Goal: Navigation & Orientation: Find specific page/section

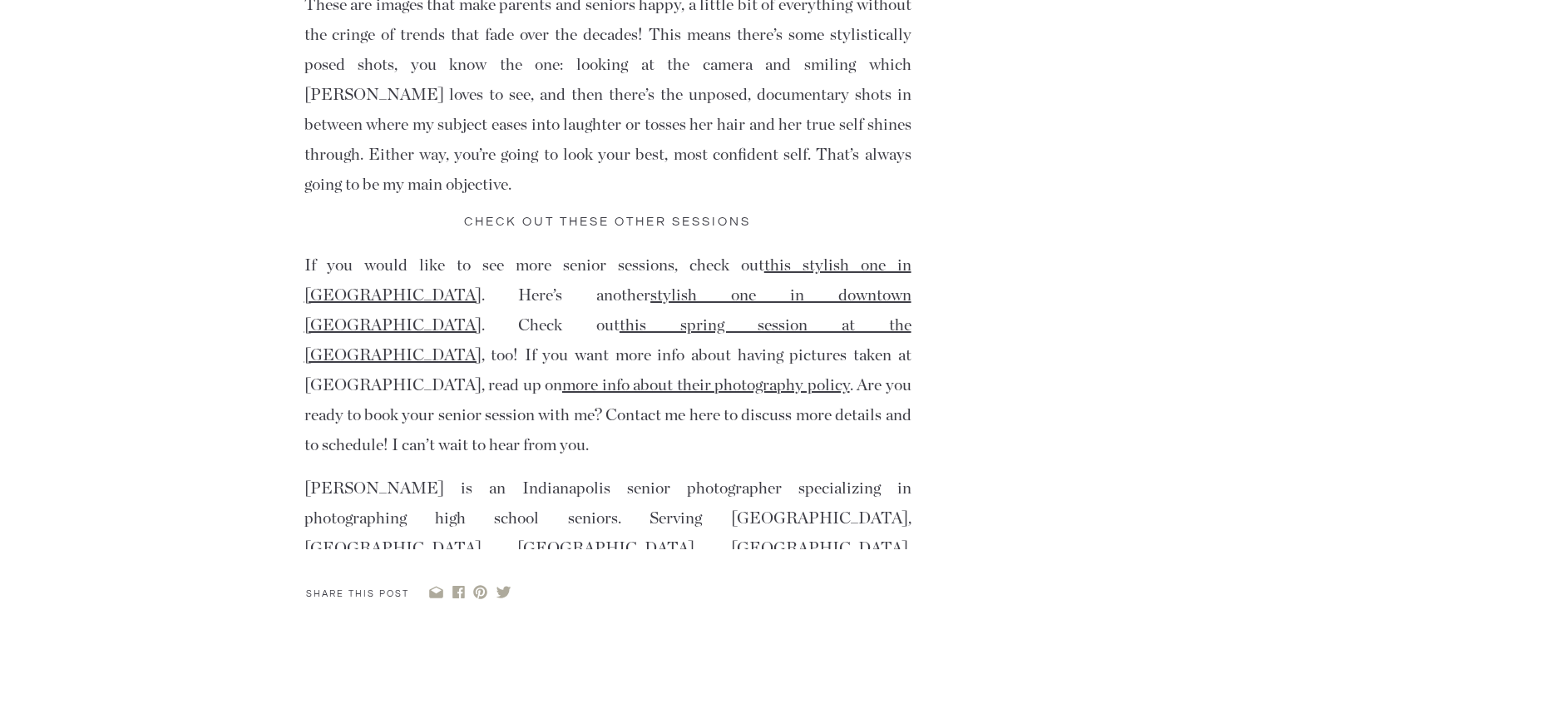
scroll to position [5822, 0]
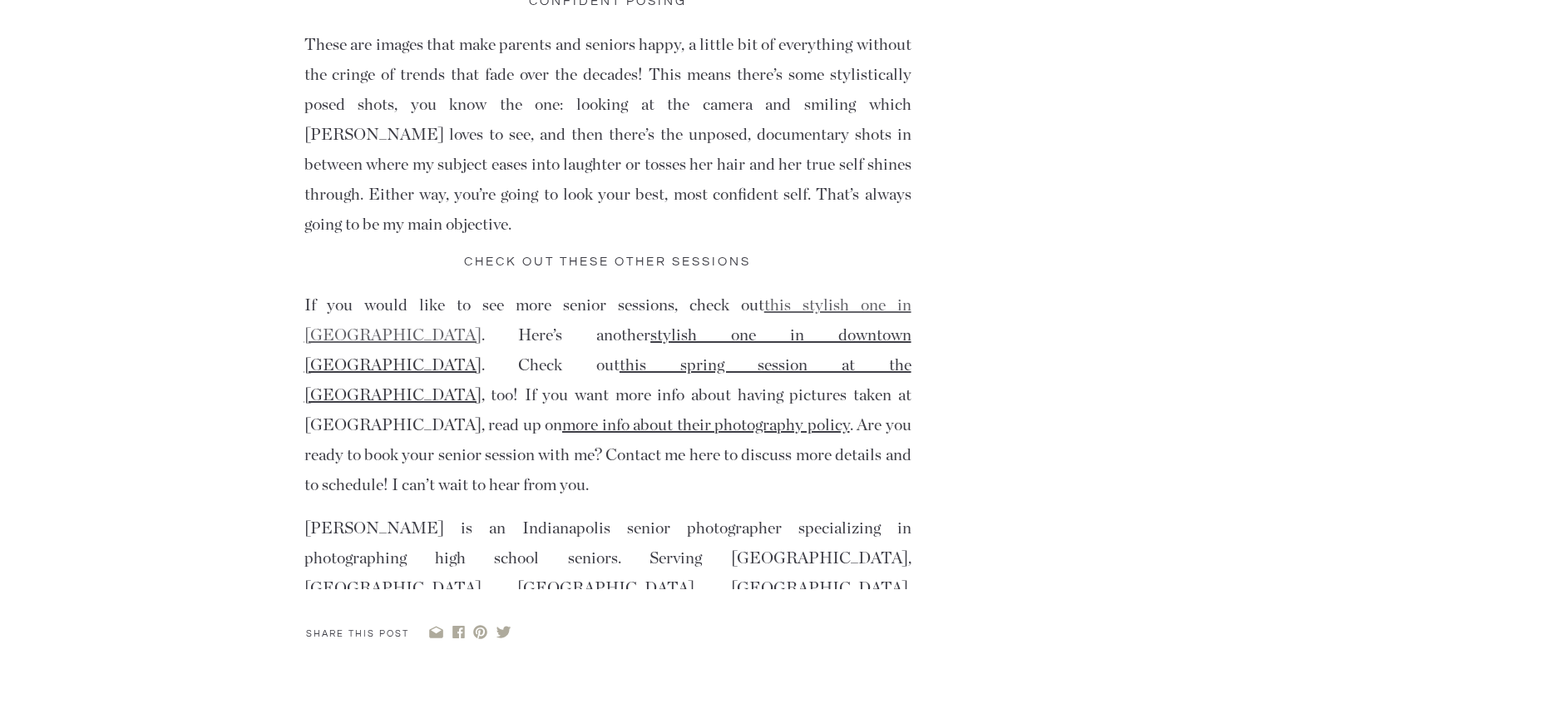
click at [761, 297] on link "this stylish one in Carmel" at bounding box center [607, 320] width 607 height 47
click at [405, 357] on link "this spring session at the Bottleworks District" at bounding box center [607, 380] width 607 height 47
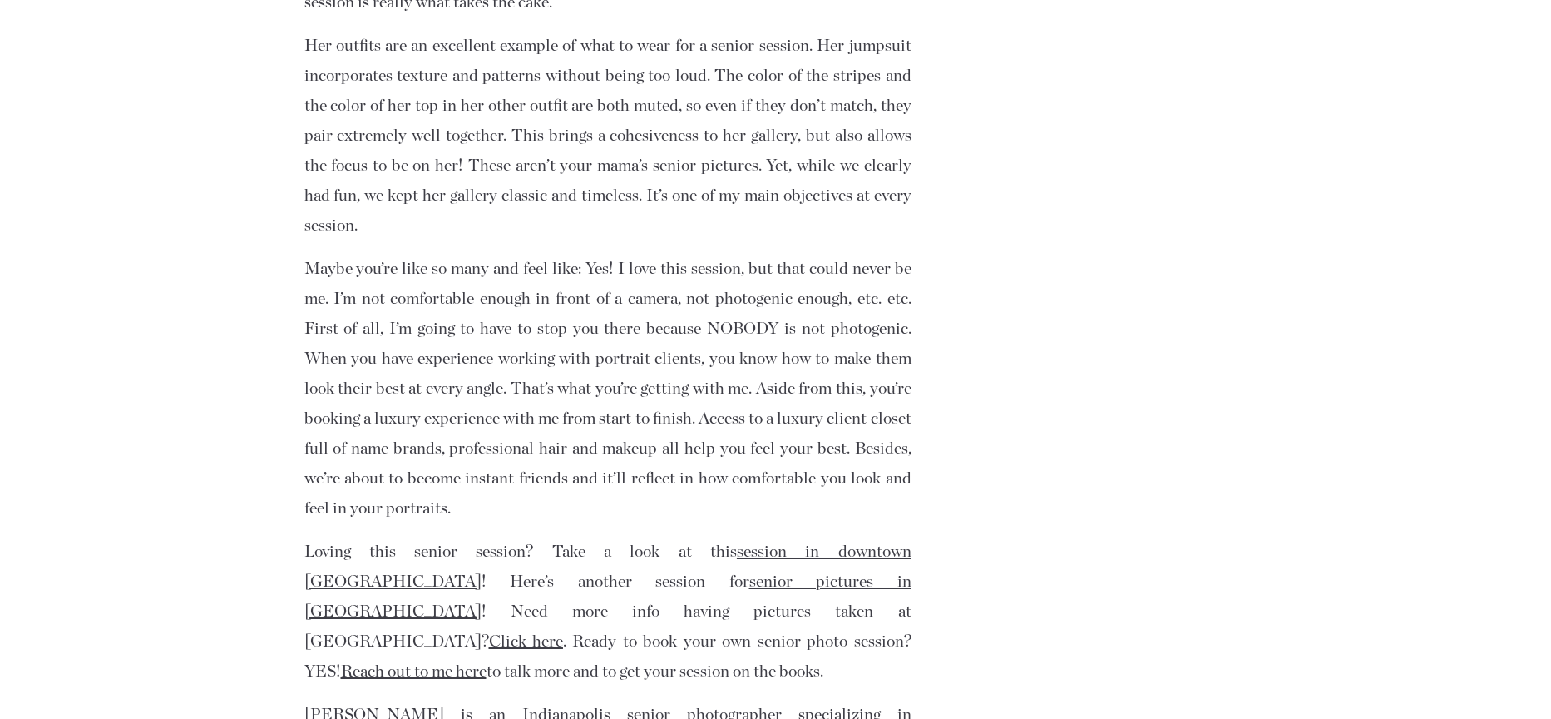
scroll to position [4824, 0]
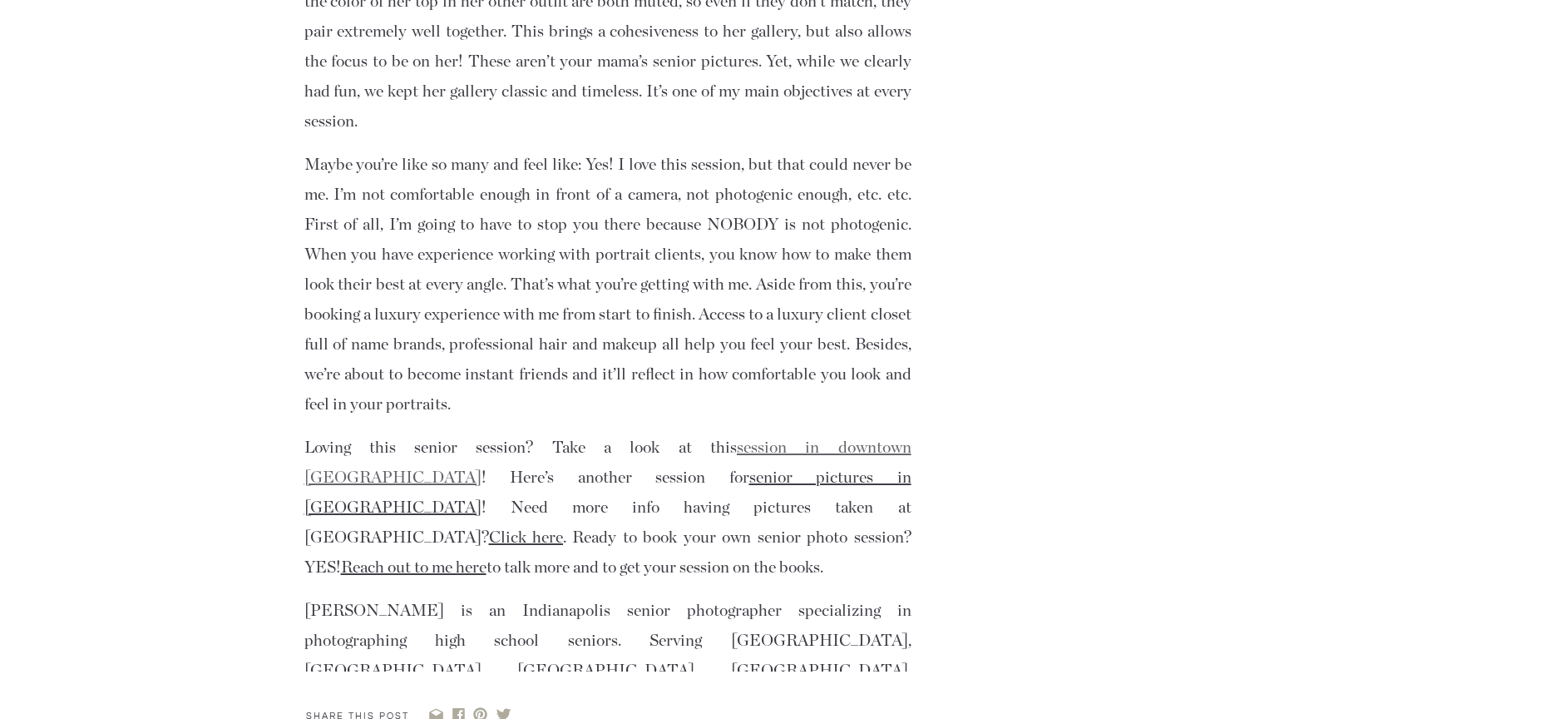
click at [777, 439] on link "session in downtown Indianapolis" at bounding box center [607, 462] width 607 height 47
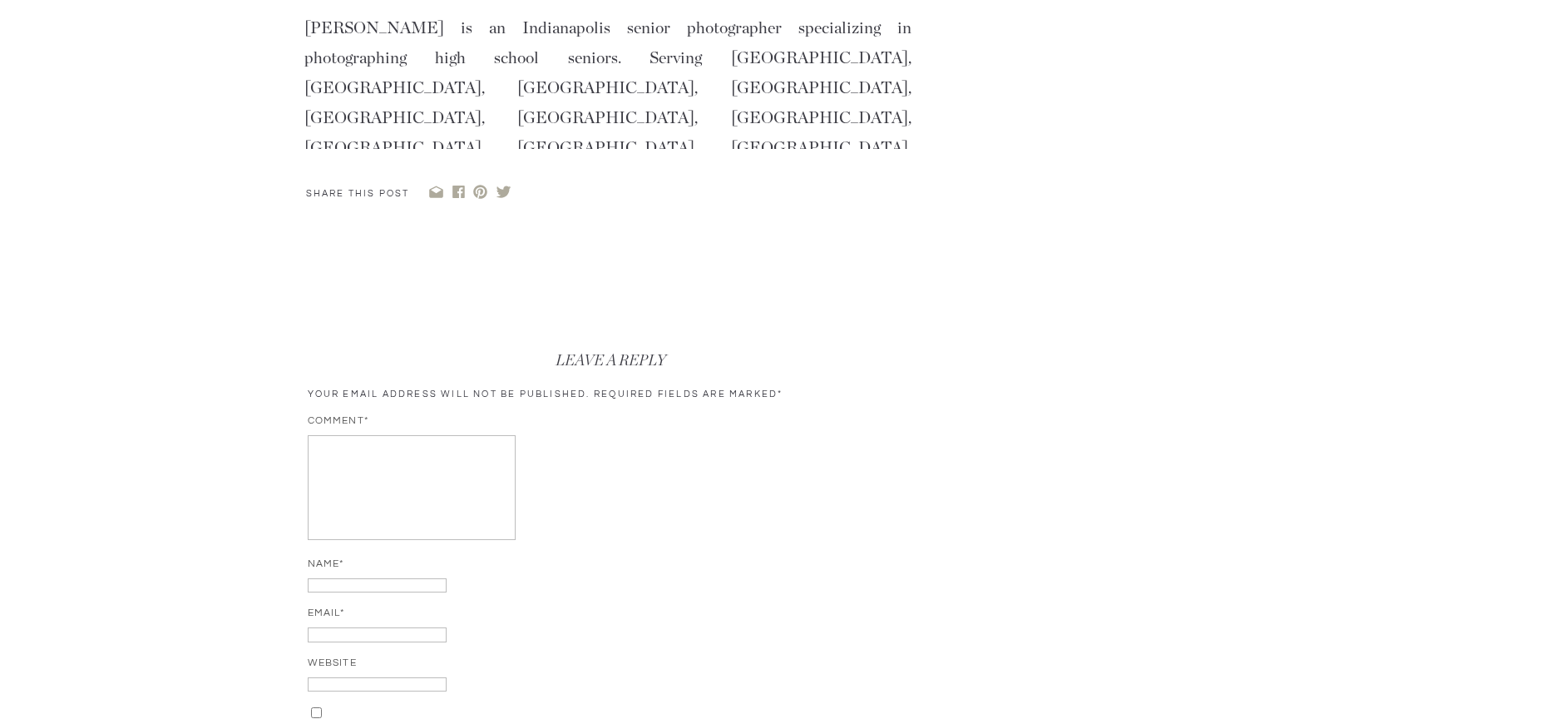
scroll to position [6736, 0]
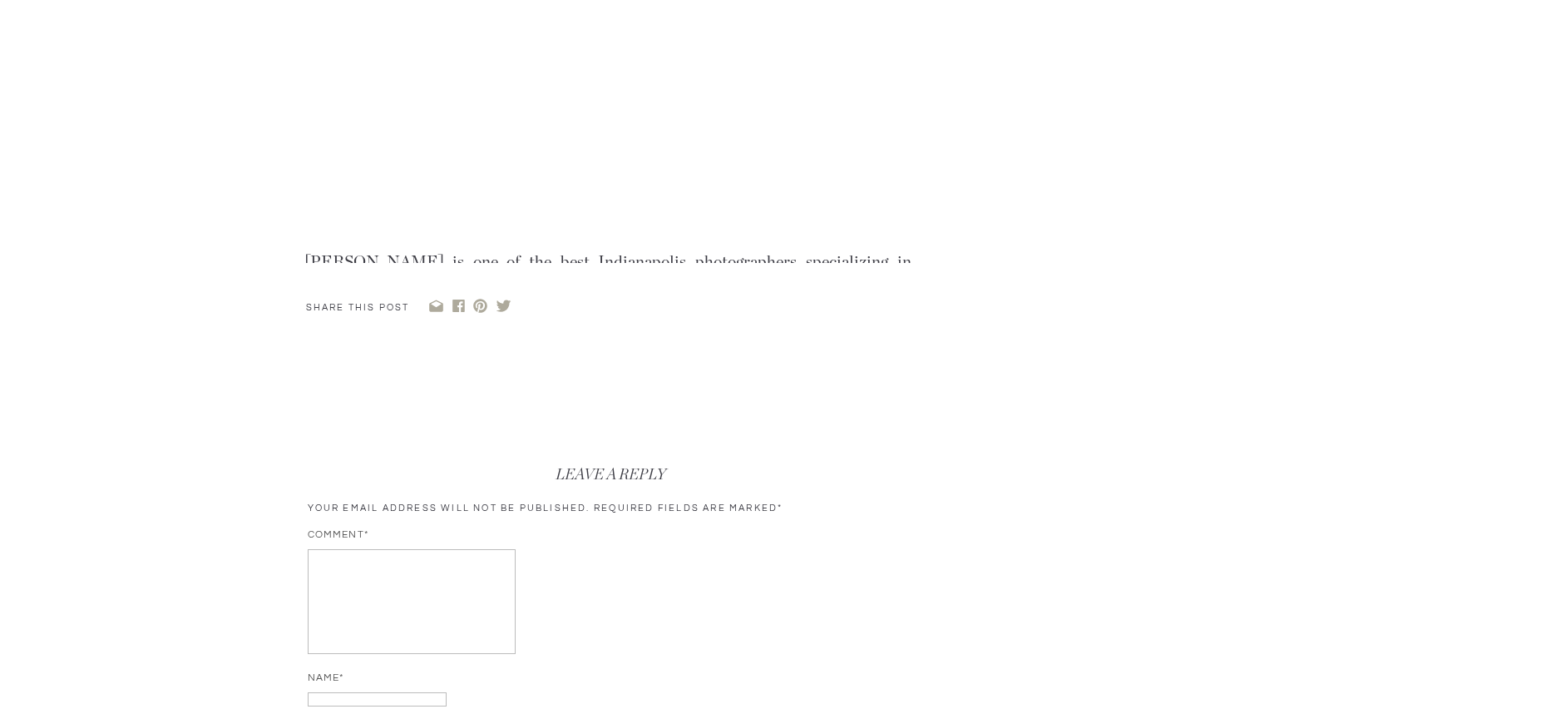
scroll to position [5073, 0]
